Goal: Transaction & Acquisition: Purchase product/service

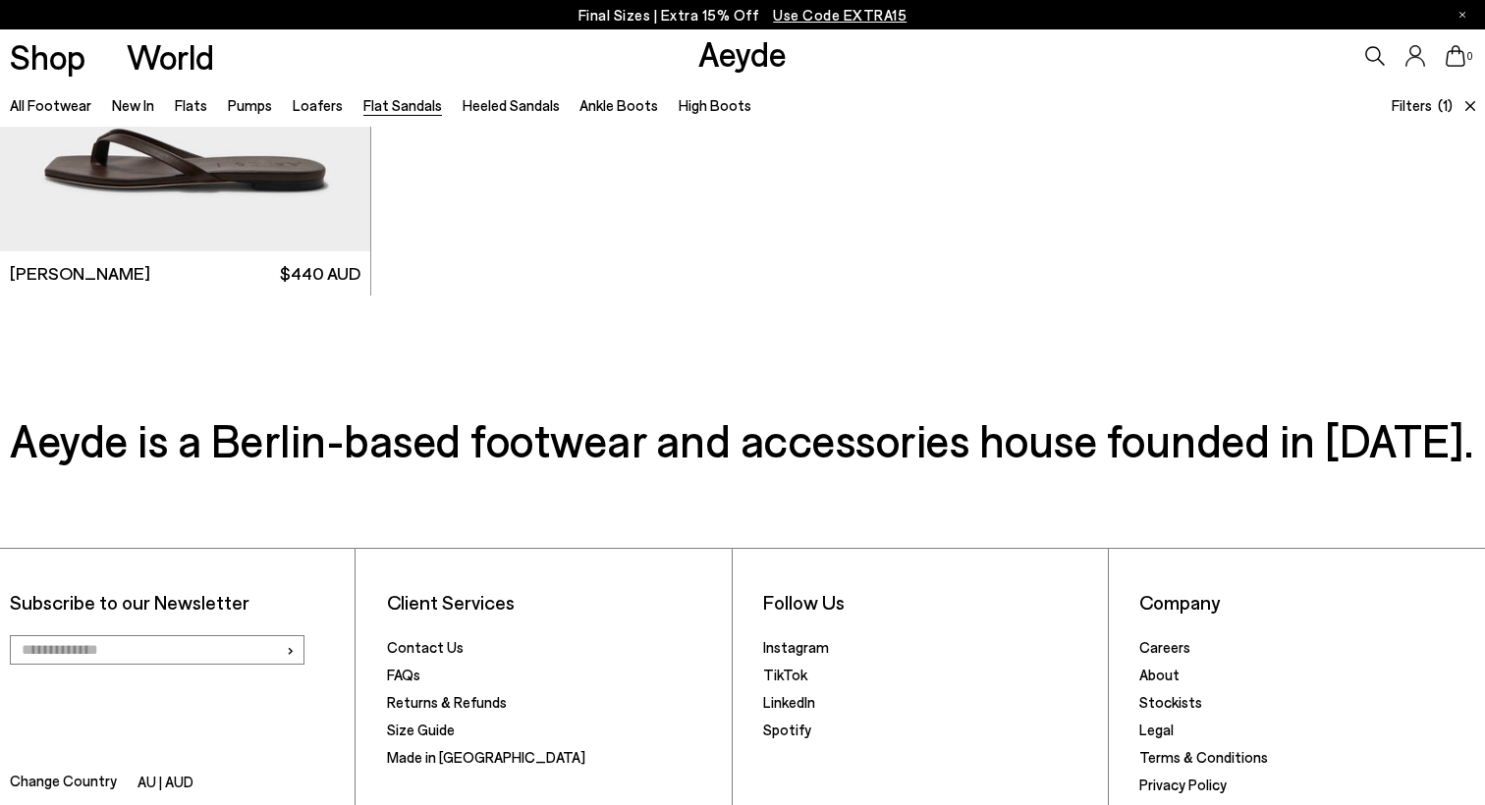
scroll to position [3397, 0]
click at [848, 21] on span "Use Code EXTRA15" at bounding box center [840, 15] width 134 height 18
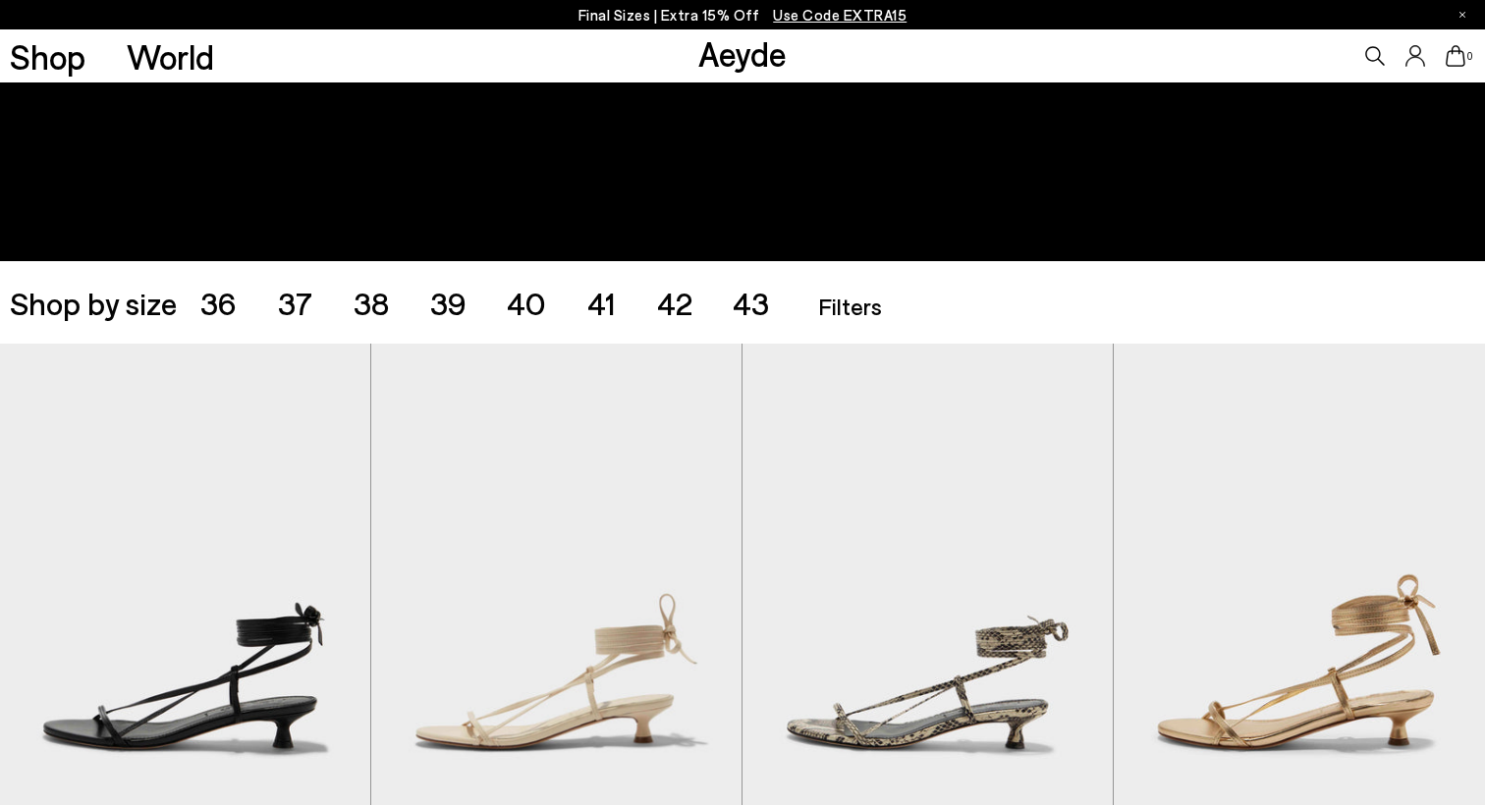
scroll to position [305, 0]
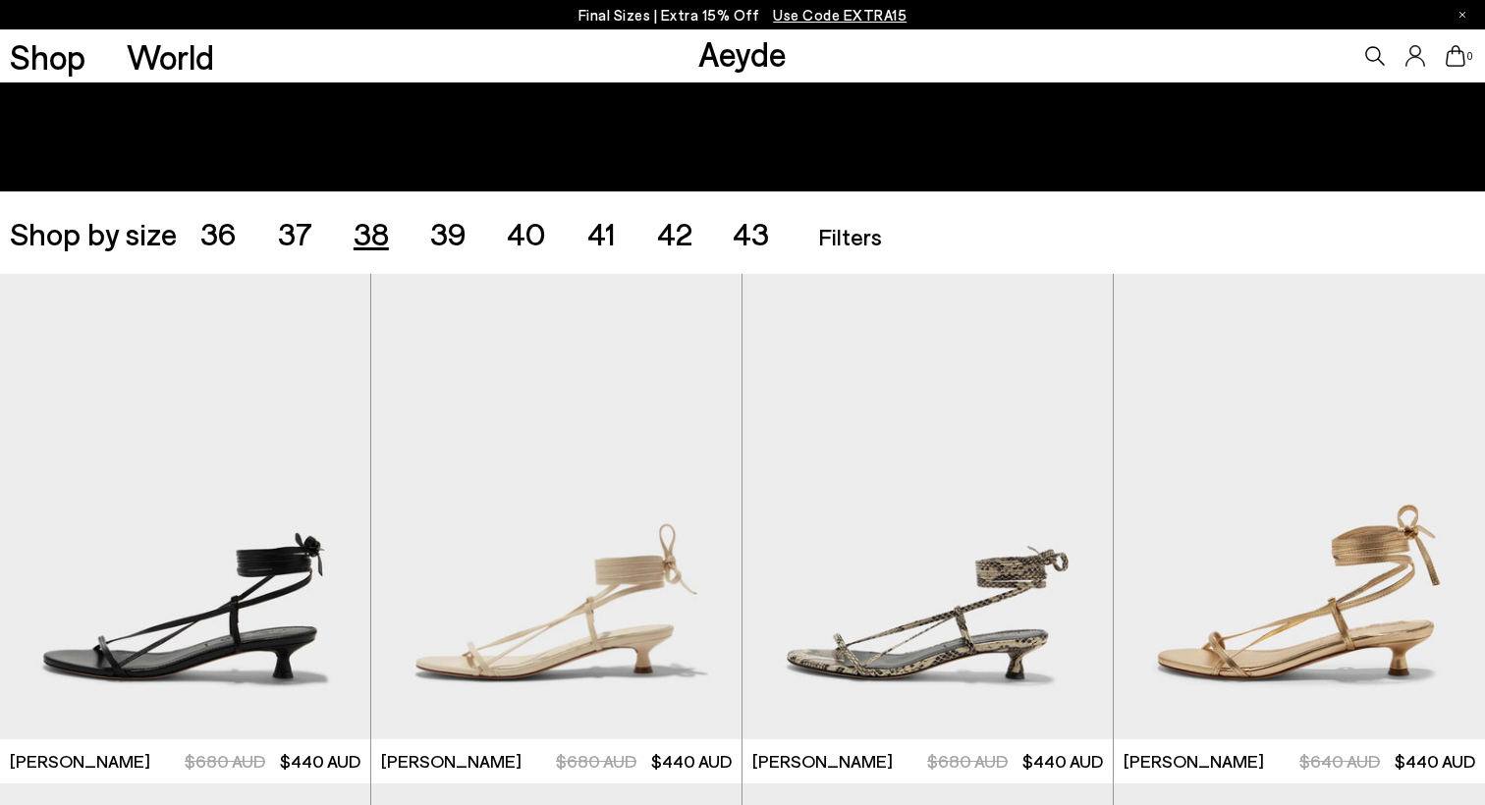
click at [370, 214] on span "38" at bounding box center [370, 232] width 35 height 37
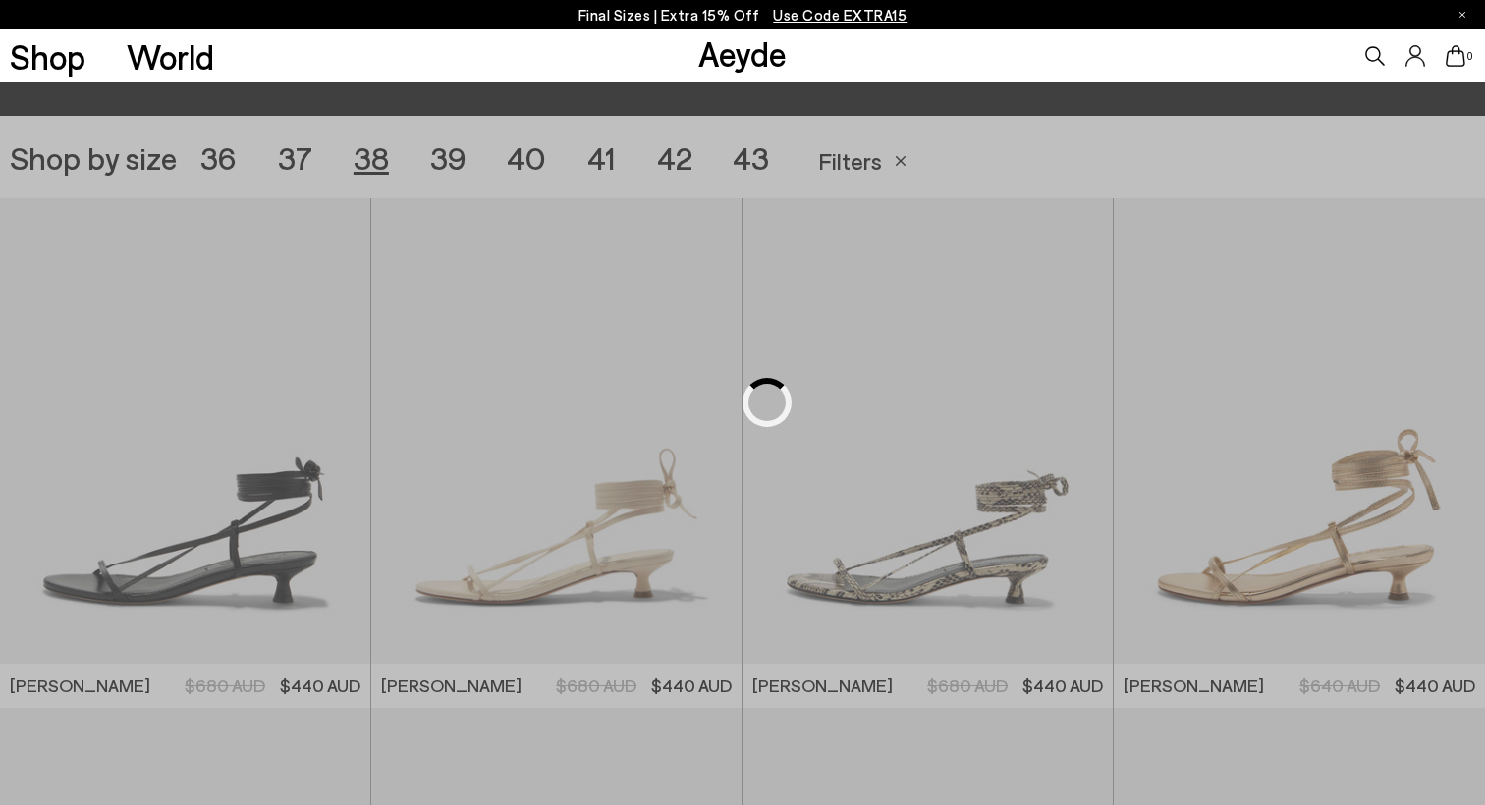
scroll to position [410, 0]
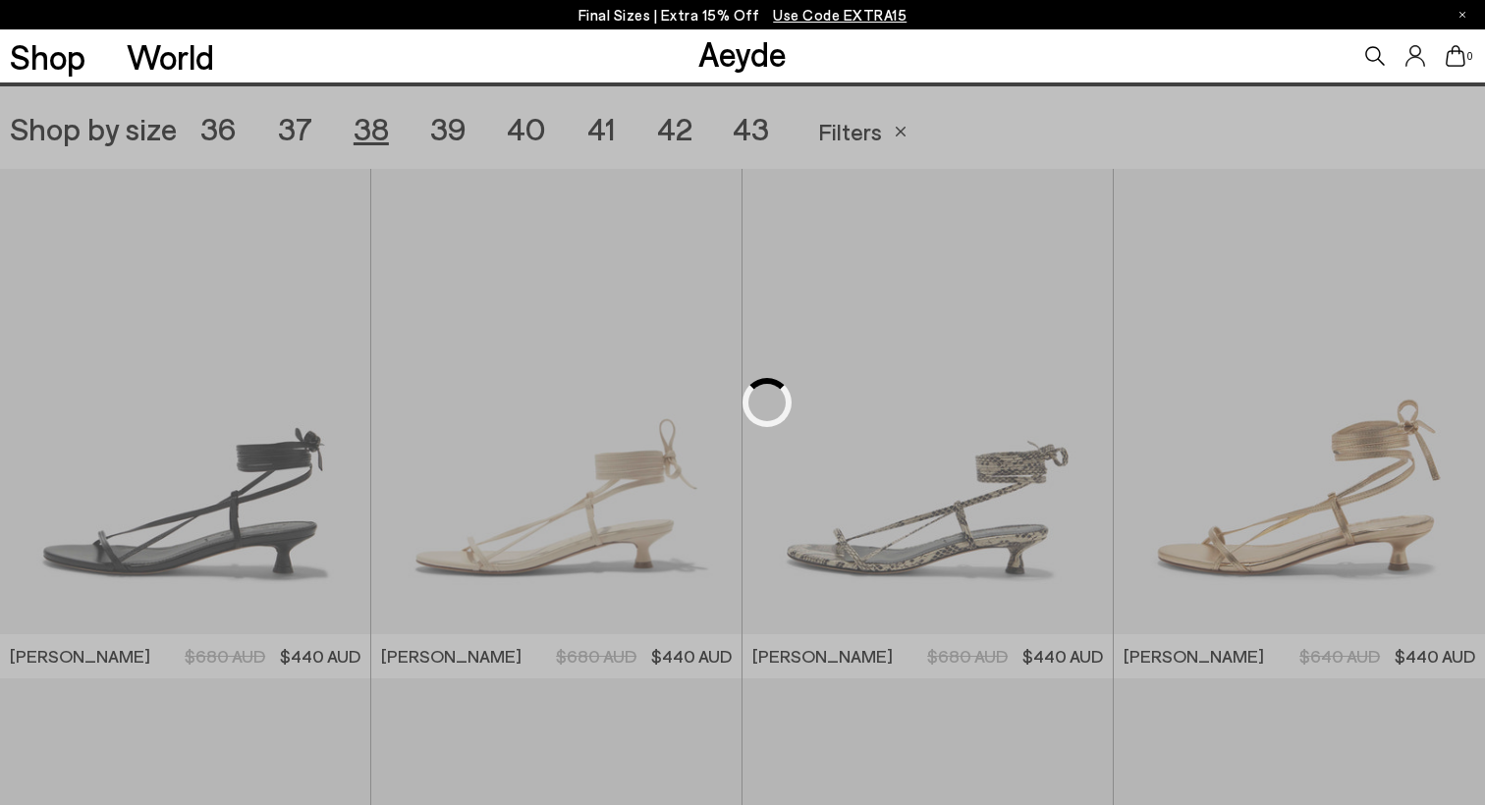
scroll to position [413, 0]
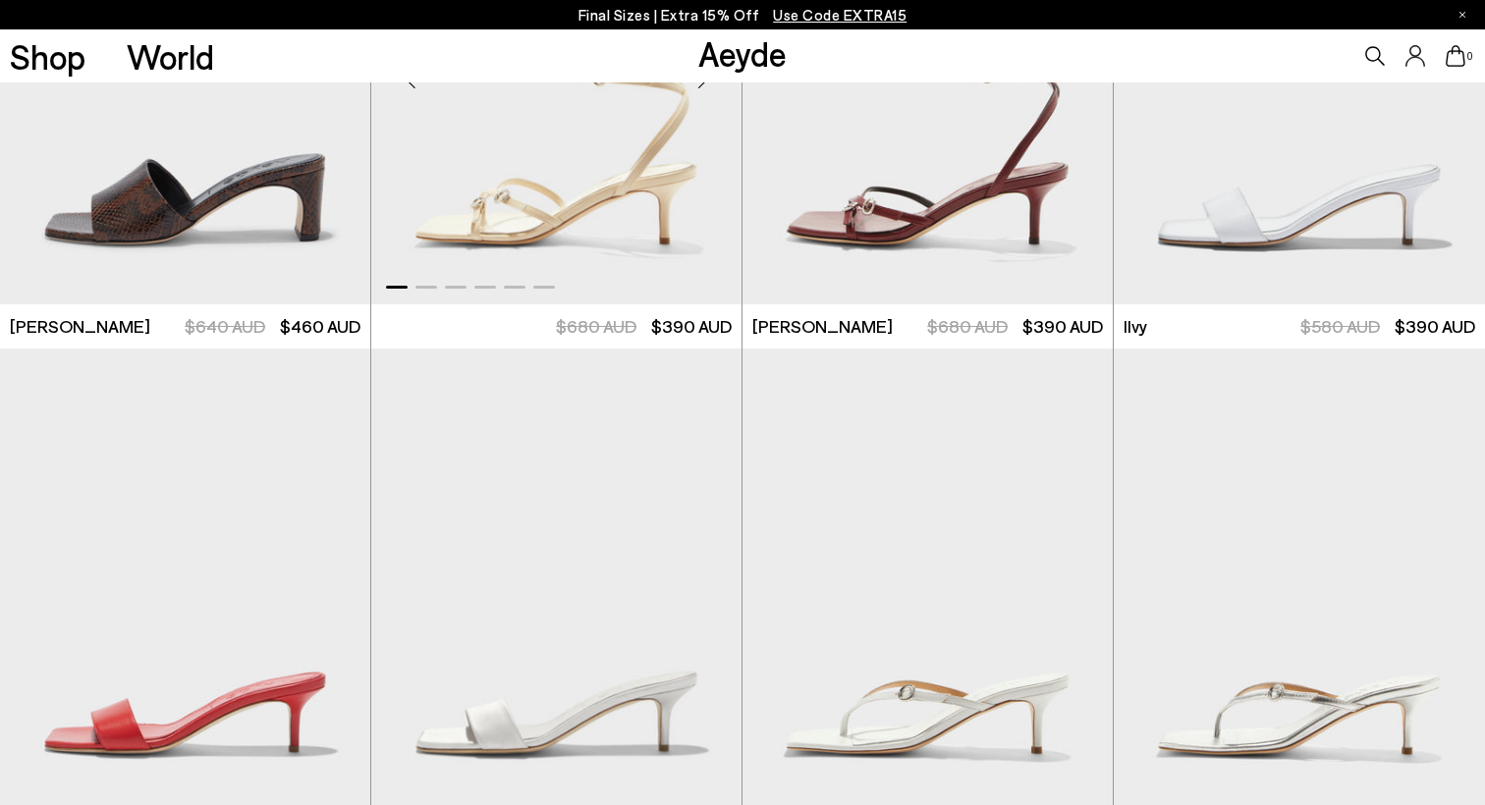
scroll to position [2738, 0]
